Goal: Find specific page/section: Find specific page/section

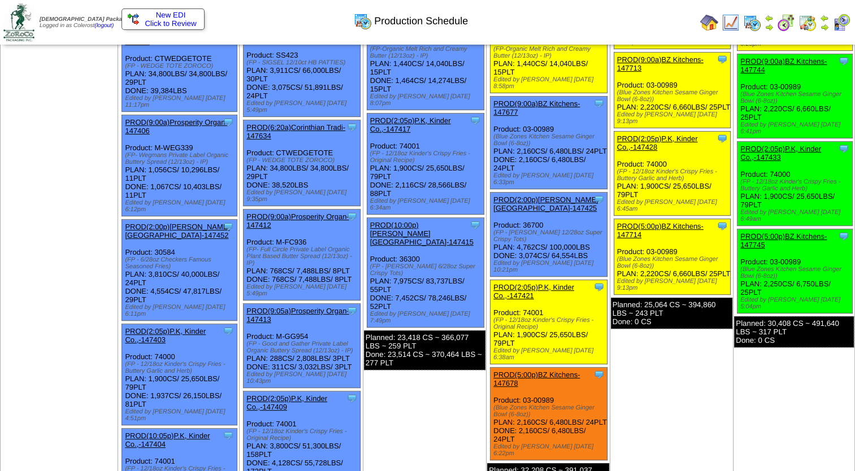
scroll to position [452, 0]
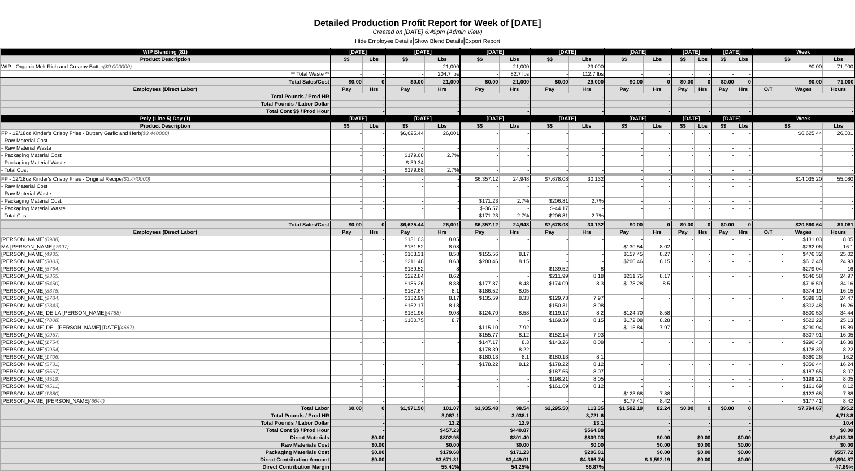
scroll to position [5537, 0]
